Goal: Navigation & Orientation: Go to known website

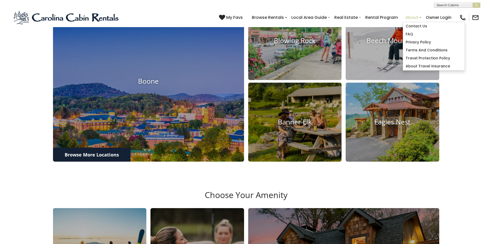
scroll to position [268, 0]
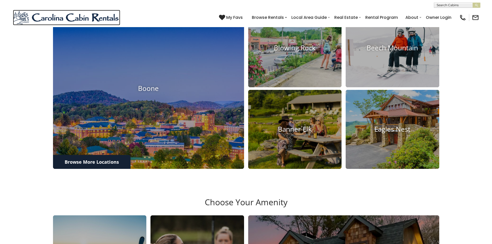
click at [16, 11] on img at bounding box center [66, 17] width 107 height 15
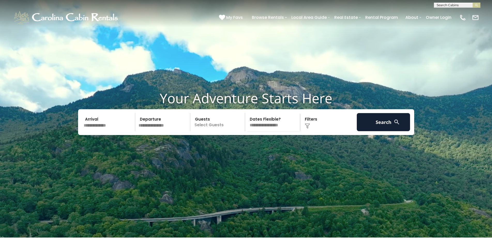
scroll to position [14, 0]
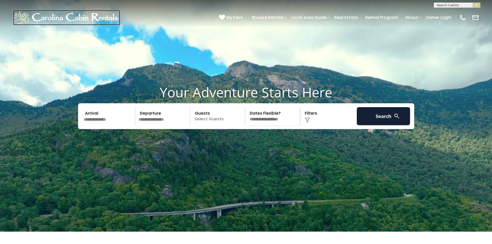
click at [29, 14] on img at bounding box center [66, 17] width 107 height 15
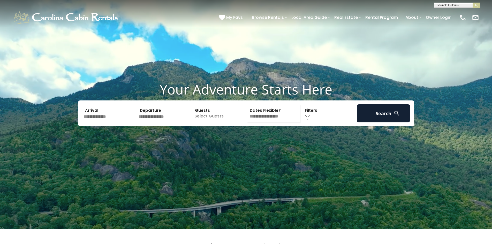
scroll to position [20, 0]
